Goal: Information Seeking & Learning: Learn about a topic

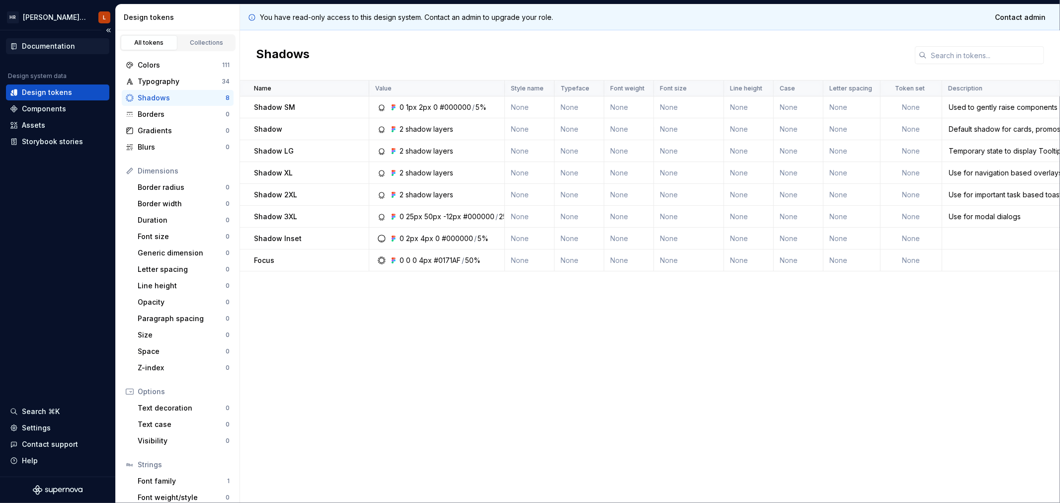
click at [57, 45] on div "Documentation" at bounding box center [48, 46] width 53 height 10
